Goal: Task Accomplishment & Management: Complete application form

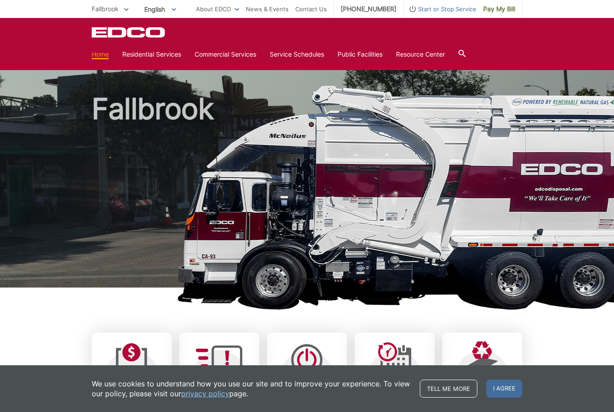
scroll to position [192, 0]
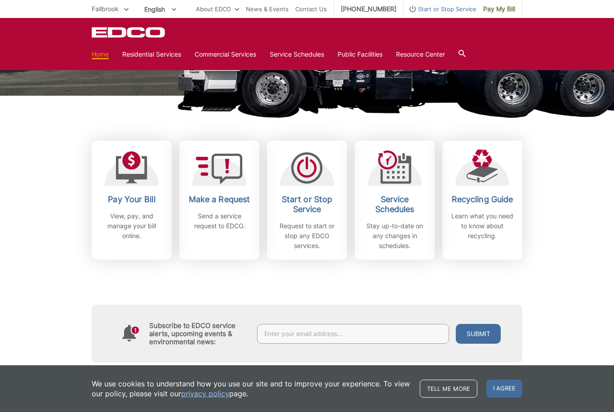
click at [309, 57] on link "Service Schedules" at bounding box center [297, 54] width 54 height 10
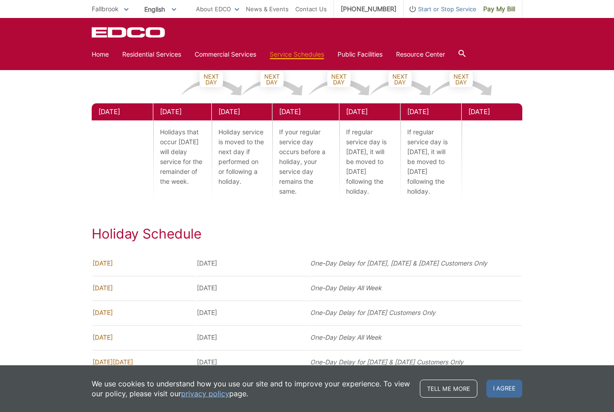
scroll to position [461, 0]
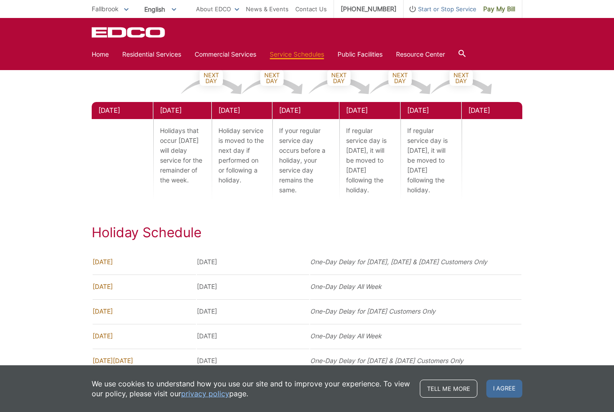
click at [0, 0] on link "Trash" at bounding box center [0, 0] width 0 height 0
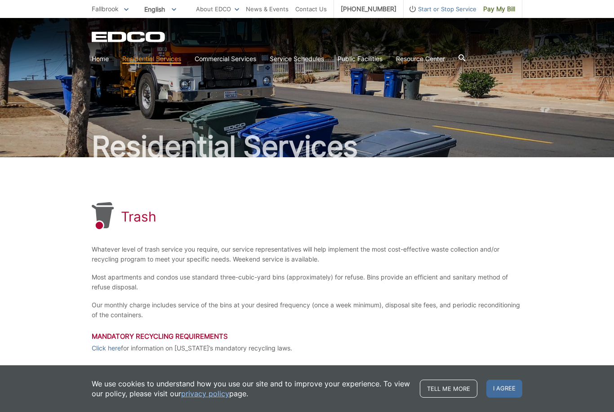
click at [314, 58] on link "Service Schedules" at bounding box center [297, 59] width 54 height 10
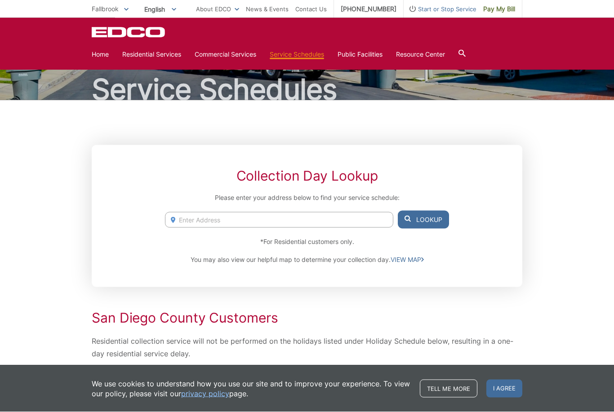
scroll to position [36, 0]
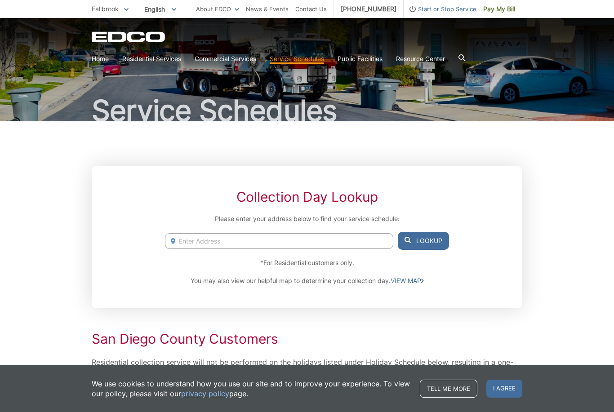
click at [466, 52] on div at bounding box center [462, 58] width 7 height 17
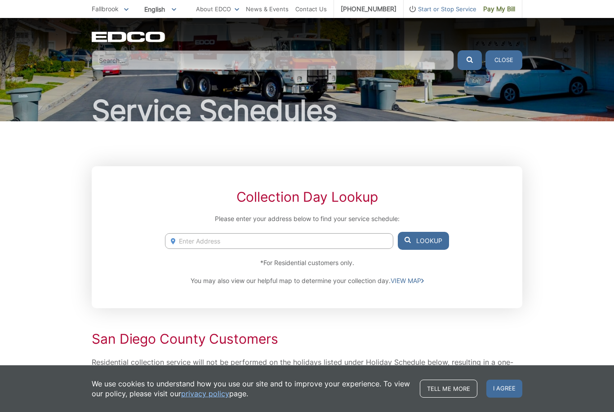
click at [470, 61] on icon "submit" at bounding box center [470, 60] width 6 height 6
click at [139, 57] on input "Search" at bounding box center [273, 60] width 362 height 20
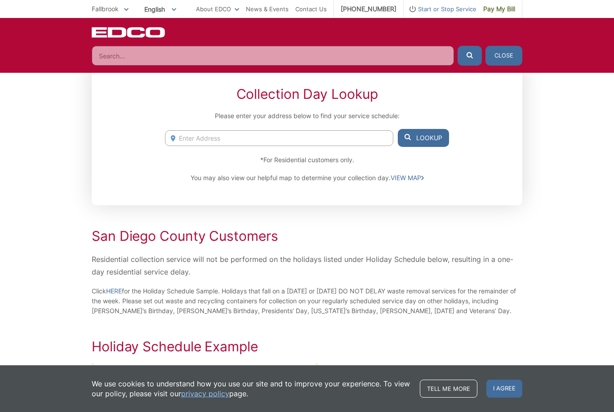
click at [109, 10] on span "Fallbrook" at bounding box center [105, 9] width 27 height 8
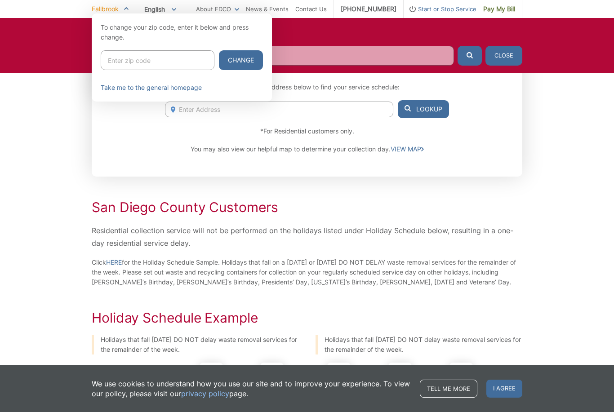
scroll to position [168, 0]
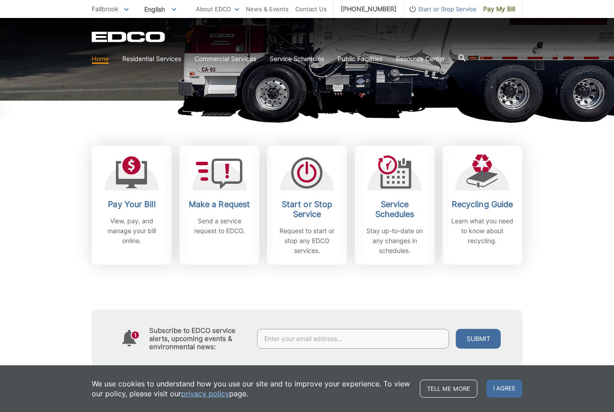
scroll to position [200, 0]
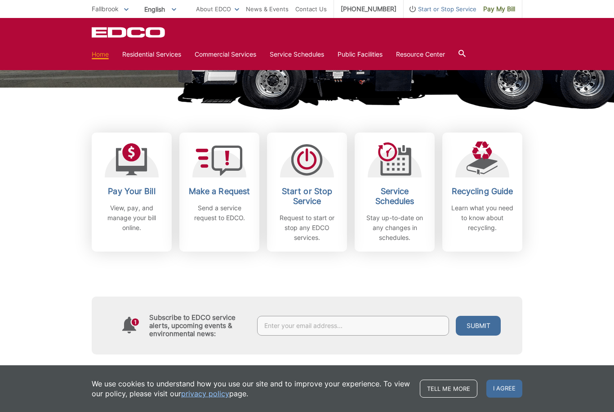
click at [220, 192] on h2 "Make a Request" at bounding box center [219, 192] width 67 height 10
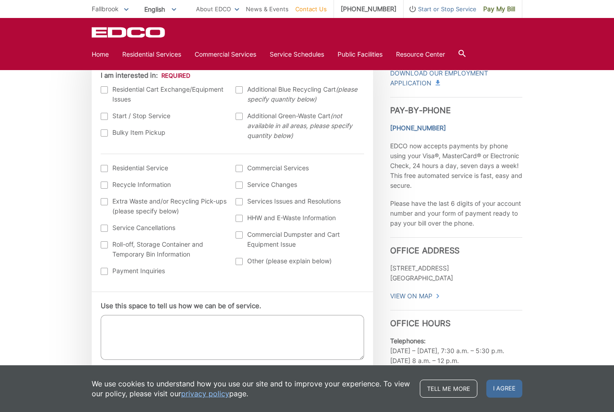
scroll to position [293, 0]
click at [106, 165] on label "Residential Service" at bounding box center [164, 168] width 126 height 10
click at [0, 0] on input "I am interested in: (continued) *" at bounding box center [0, 0] width 0 height 0
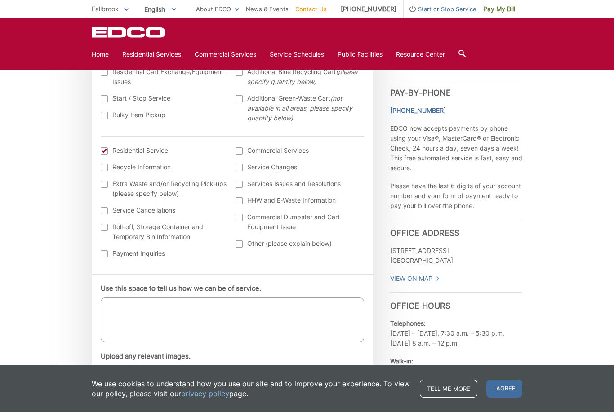
scroll to position [305, 0]
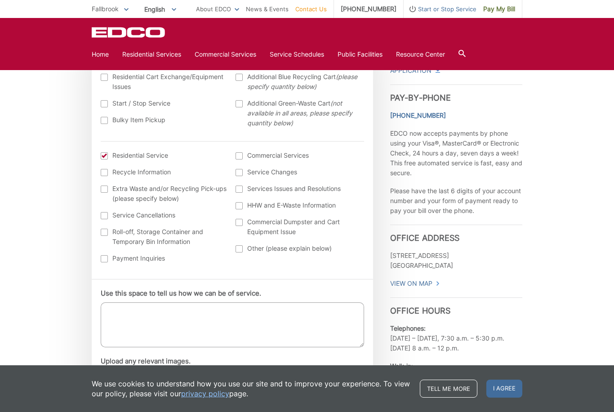
click at [107, 153] on div at bounding box center [104, 155] width 7 height 7
click at [0, 0] on input "I am interested in: (continued) *" at bounding box center [0, 0] width 0 height 0
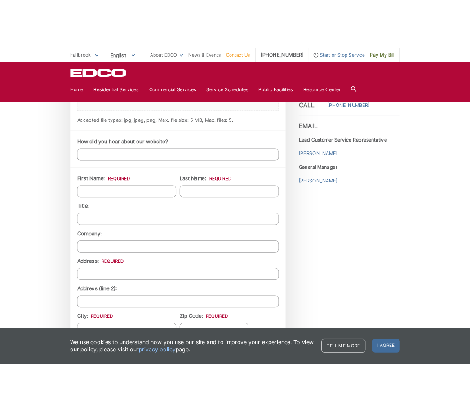
scroll to position [649, 0]
